Goal: Information Seeking & Learning: Learn about a topic

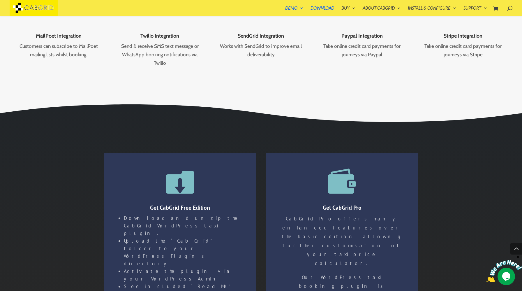
scroll to position [1022, 0]
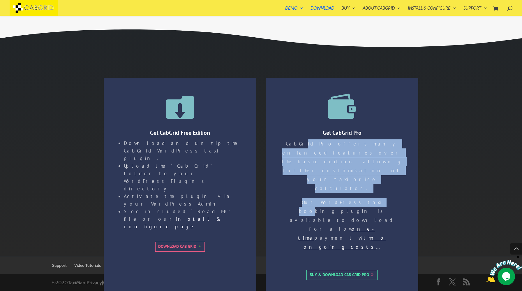
drag, startPoint x: 293, startPoint y: 146, endPoint x: 340, endPoint y: 175, distance: 55.0
click at [340, 175] on div "CabGrid Pro offers many enhanced features over the basic edition allowing furth…" at bounding box center [342, 202] width 122 height 126
click at [340, 198] on p "Our WordPress taxi booking plugin is available to download for a low one-time p…" at bounding box center [342, 227] width 122 height 59
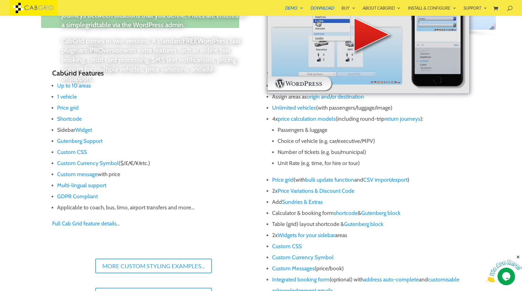
scroll to position [0, 0]
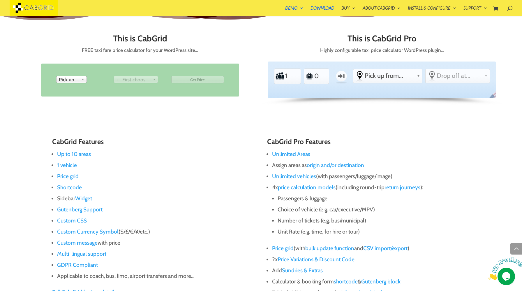
scroll to position [295, 0]
drag, startPoint x: 320, startPoint y: 51, endPoint x: 352, endPoint y: 51, distance: 31.5
click at [352, 51] on p "Highly configurable taxi price calculator WordPress plugin…" at bounding box center [382, 50] width 228 height 8
click at [349, 52] on p "Highly configurable taxi price calculator WordPress plugin…" at bounding box center [382, 50] width 228 height 8
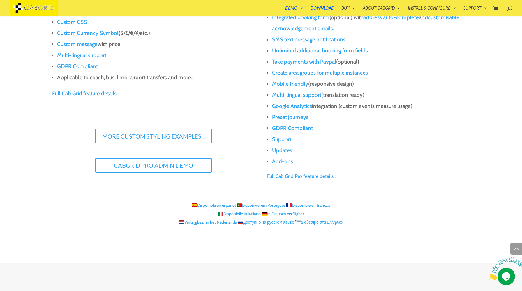
scroll to position [624, 0]
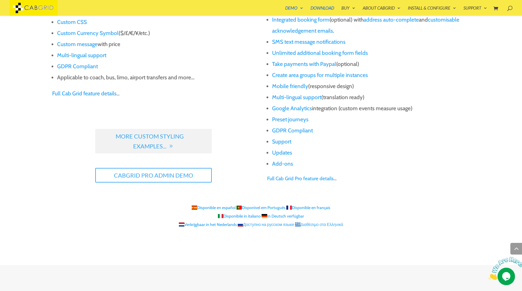
click at [177, 136] on link "More Custom Styling Examples..." at bounding box center [153, 141] width 117 height 24
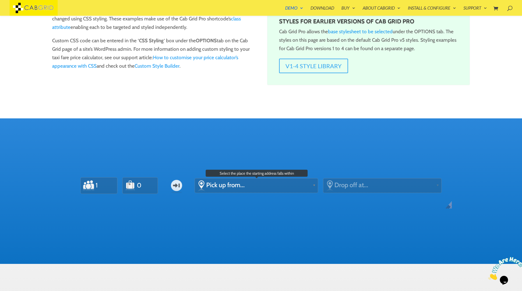
scroll to position [126, 0]
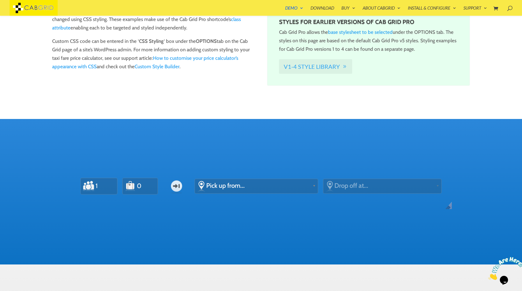
click at [309, 65] on link "v1-4 Style Library" at bounding box center [315, 66] width 73 height 15
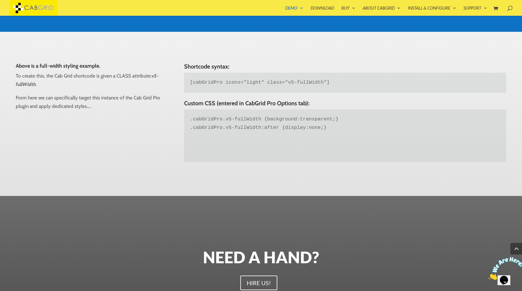
scroll to position [245, 0]
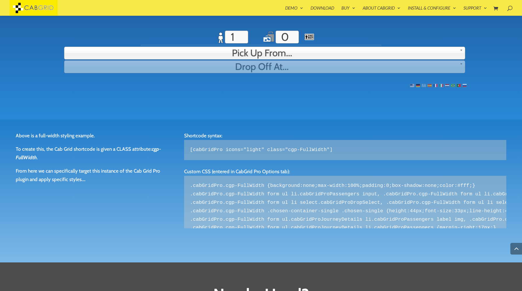
scroll to position [391, 0]
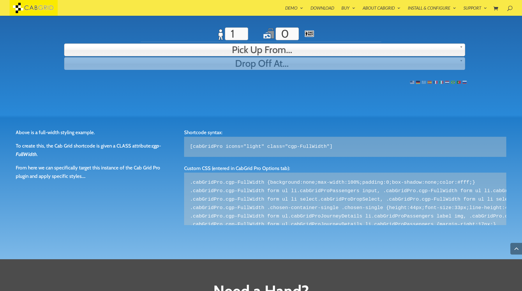
click at [247, 65] on span "Drop off at..." at bounding box center [262, 63] width 391 height 12
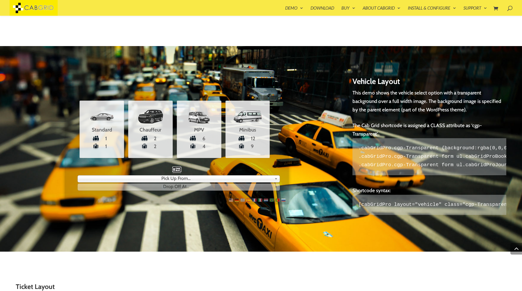
scroll to position [929, 0]
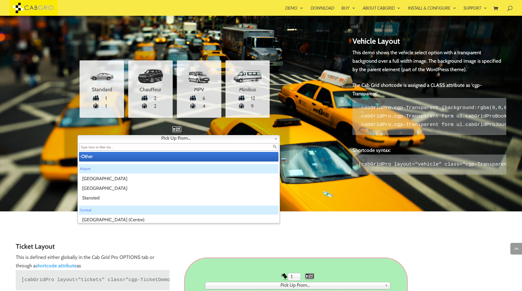
click at [231, 139] on span "Pick up from..." at bounding box center [176, 138] width 192 height 6
click at [301, 139] on div "Standard PEAK ACCOUNT Standard 1 1 Chauffeur 2 2 MPV 6 4 Minibus 12 9 One-way F…" at bounding box center [177, 105] width 322 height 117
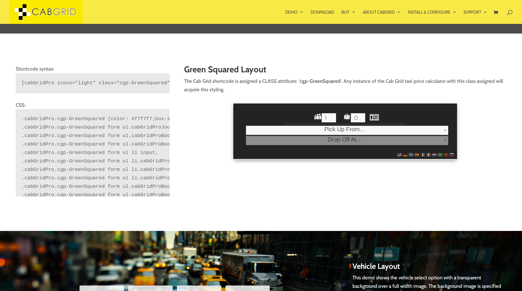
scroll to position [0, 0]
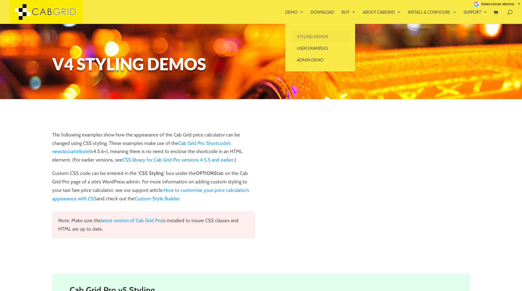
click at [300, 37] on link "Styling Demos" at bounding box center [320, 37] width 58 height 12
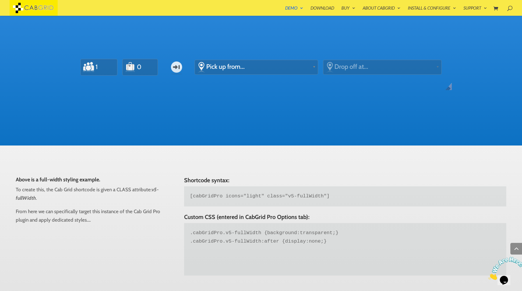
scroll to position [242, 0]
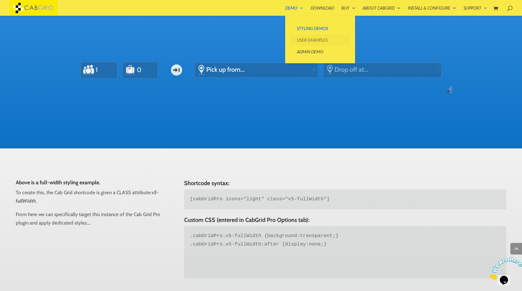
click at [304, 40] on link "User Examples" at bounding box center [320, 40] width 58 height 12
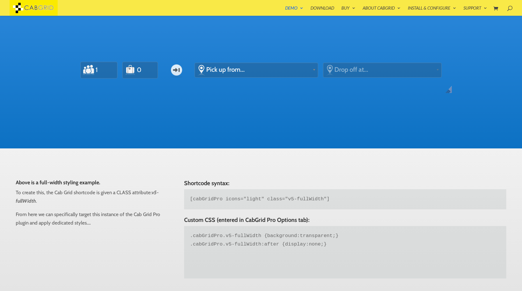
click at [43, 9] on img at bounding box center [34, 8] width 48 height 16
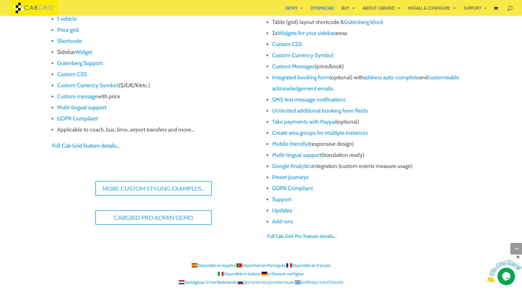
scroll to position [572, 0]
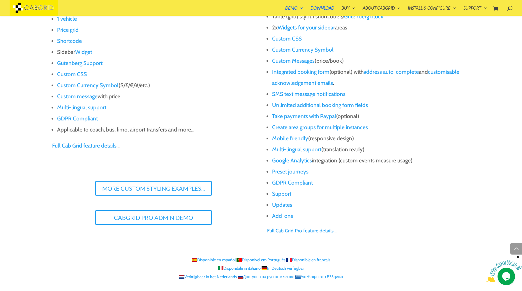
click at [285, 212] on link "Add-ons" at bounding box center [282, 215] width 21 height 7
